Goal: Information Seeking & Learning: Learn about a topic

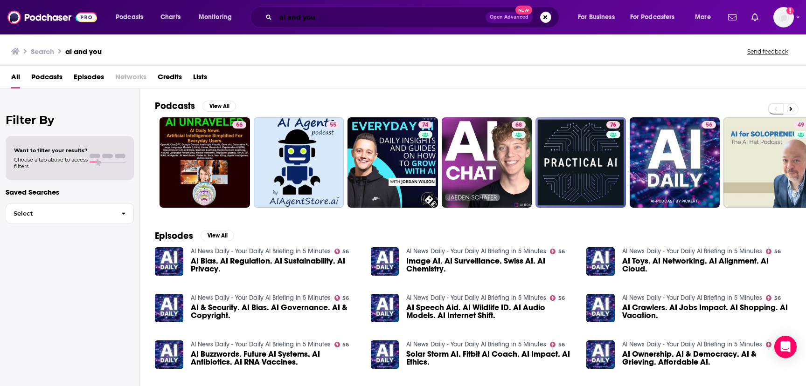
click at [287, 16] on input "ai and you" at bounding box center [381, 17] width 210 height 15
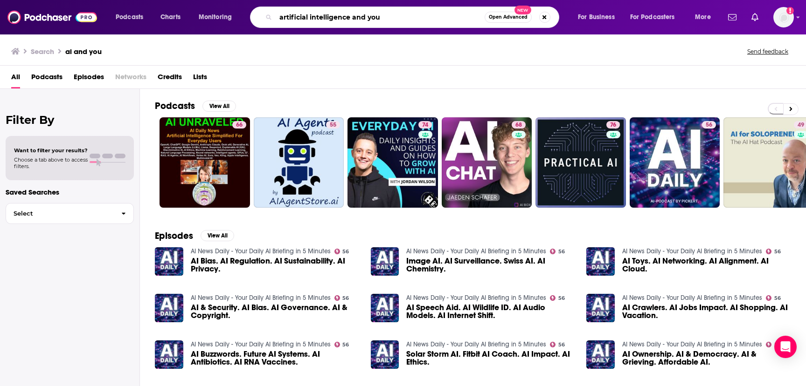
type input "artificial intelligence and you"
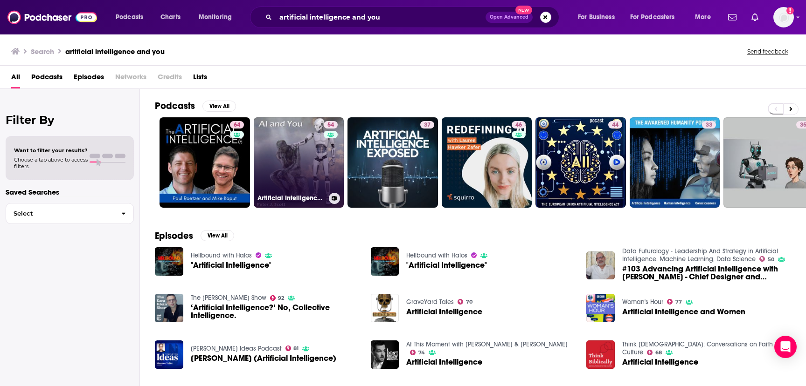
click at [304, 146] on link "54 Artificial Intelligence and You" at bounding box center [299, 162] width 90 height 90
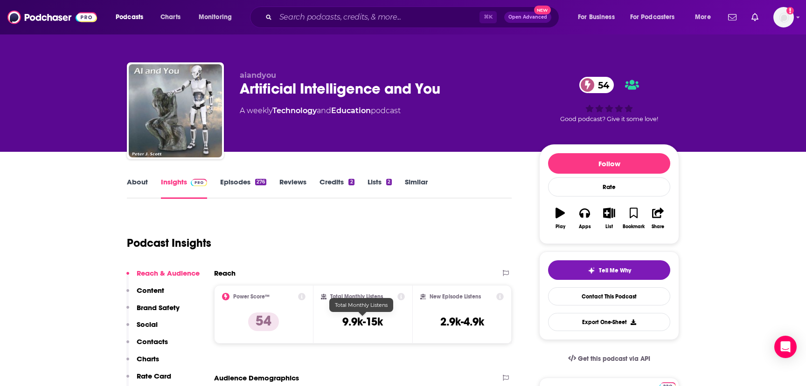
click at [365, 322] on h3 "9.9k-15k" at bounding box center [362, 322] width 41 height 14
copy div "9.9k-15k"
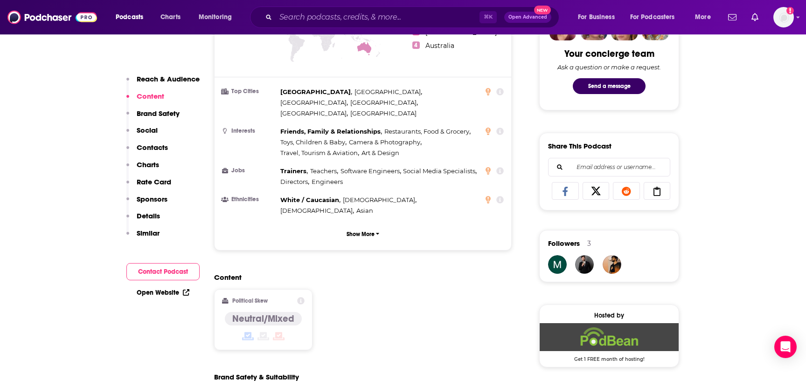
scroll to position [484, 0]
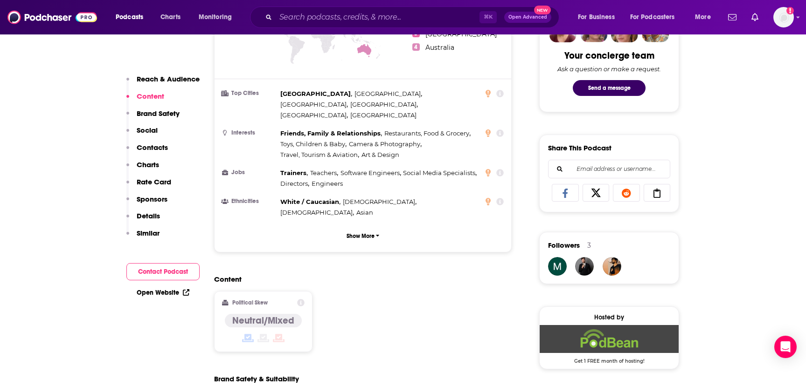
click at [151, 149] on p "Contacts" at bounding box center [152, 147] width 31 height 9
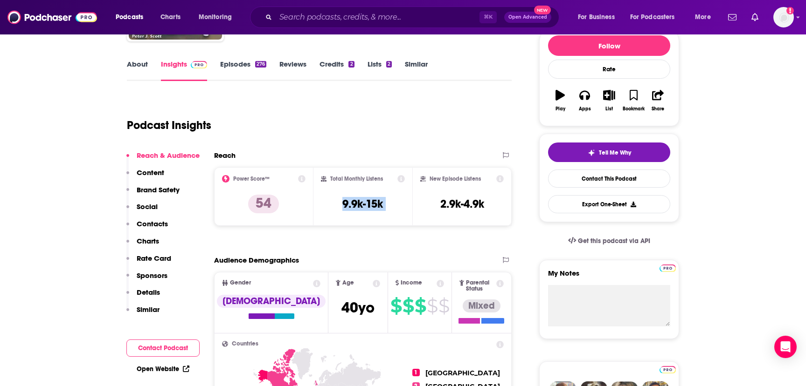
scroll to position [114, 0]
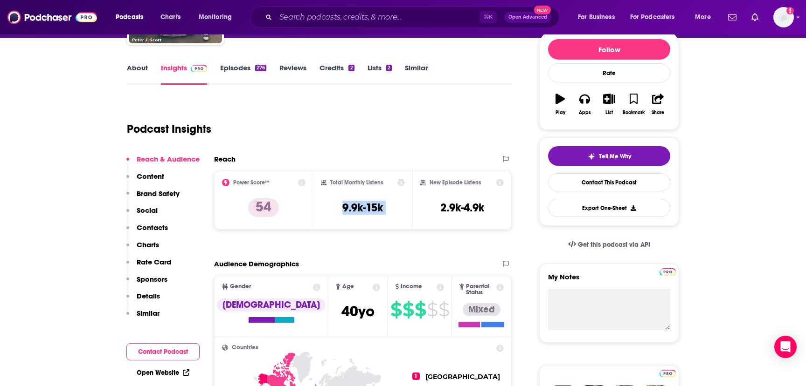
click at [145, 176] on p "Content" at bounding box center [151, 176] width 28 height 9
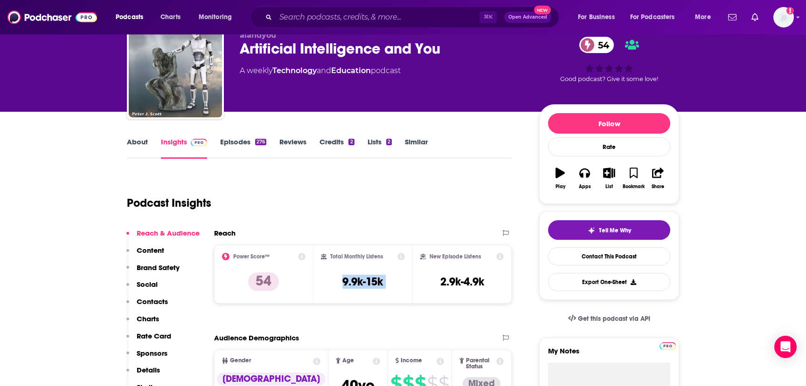
scroll to position [49, 0]
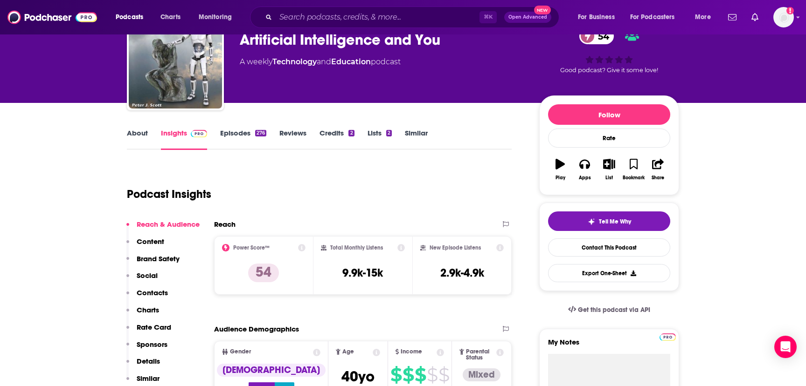
click at [316, 196] on div "Podcast Insights" at bounding box center [315, 189] width 377 height 48
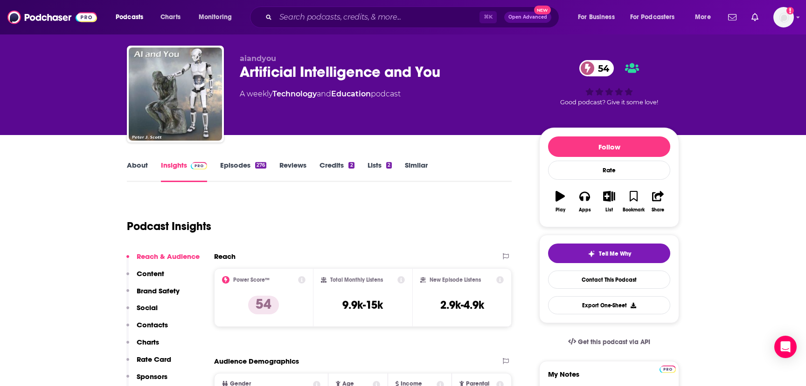
scroll to position [7, 0]
